Goal: Task Accomplishment & Management: Complete application form

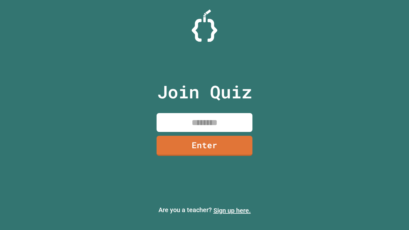
click at [232, 210] on link "Sign up here." at bounding box center [231, 211] width 37 height 8
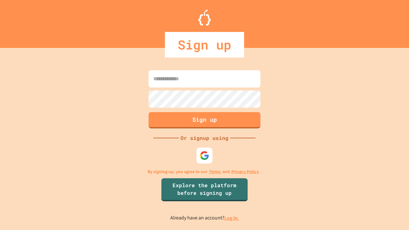
click at [232, 218] on link "Log in." at bounding box center [231, 218] width 15 height 7
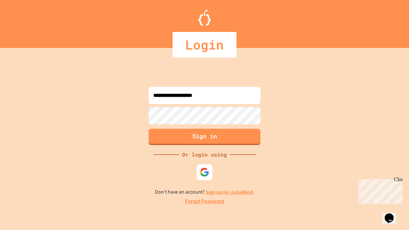
type input "**********"
